Goal: Find specific page/section

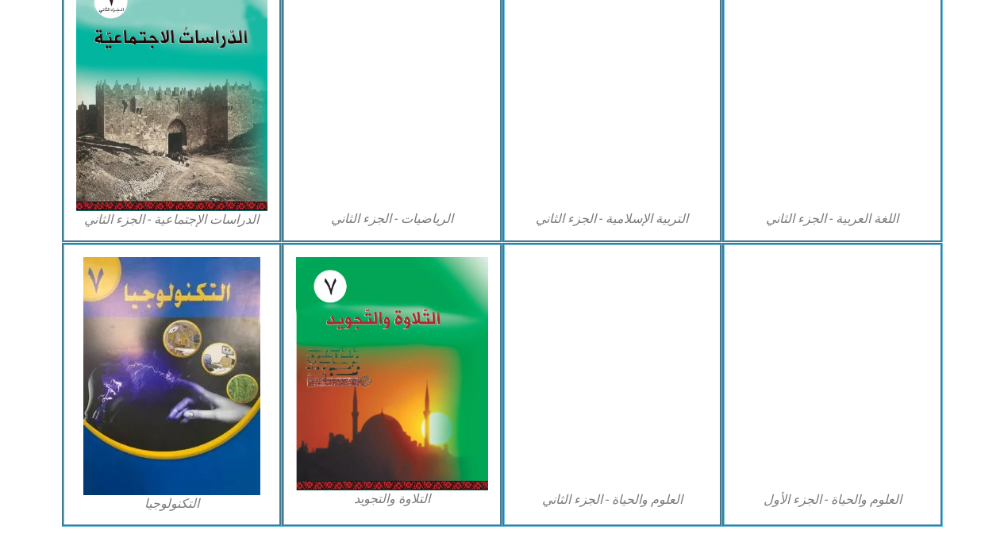
scroll to position [882, 0]
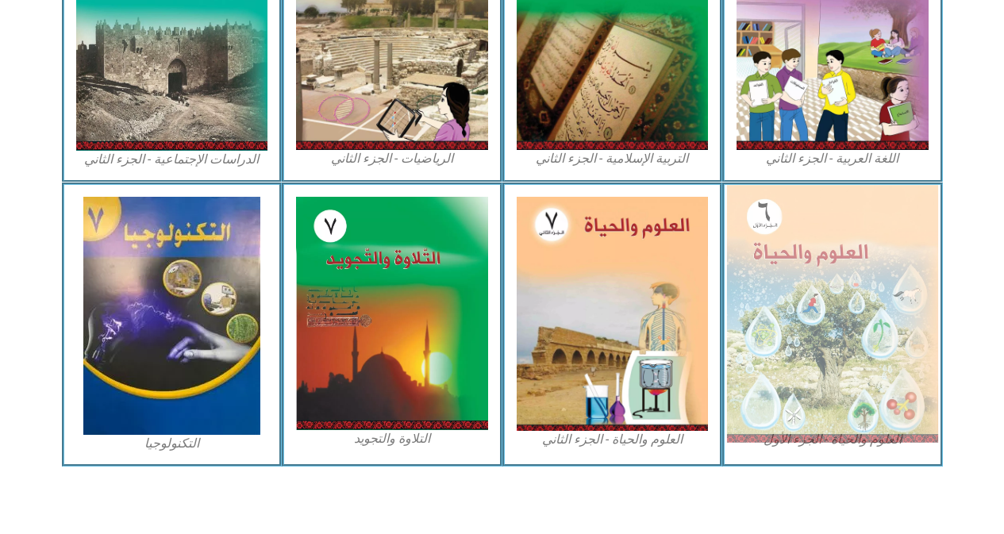
click at [770, 390] on img at bounding box center [832, 313] width 211 height 257
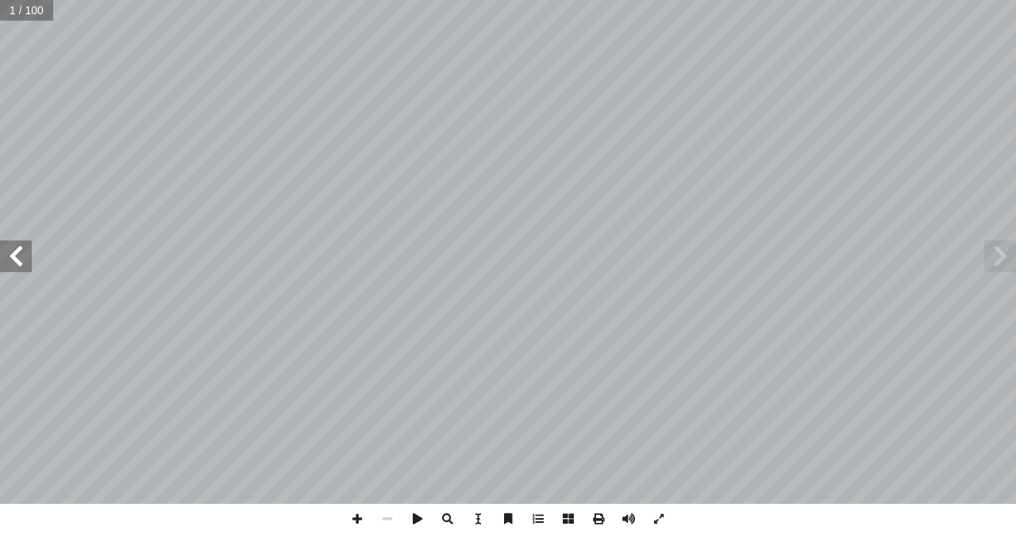
click at [19, 260] on span at bounding box center [16, 256] width 32 height 32
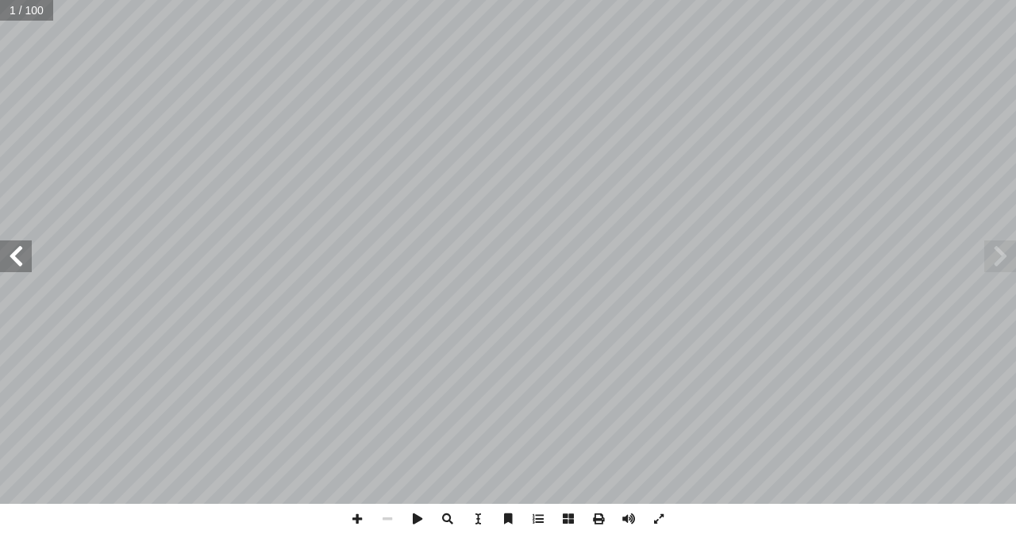
click at [19, 260] on span at bounding box center [16, 256] width 32 height 32
click at [18, 270] on span at bounding box center [16, 256] width 32 height 32
click at [18, 269] on span at bounding box center [16, 256] width 32 height 32
